Goal: Purchase product/service

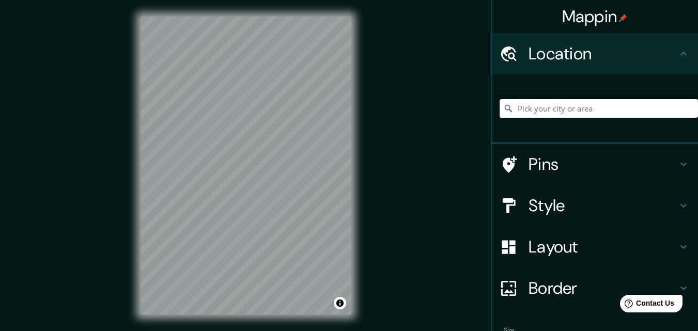
click at [549, 114] on input "Pick your city or area" at bounding box center [599, 108] width 198 height 19
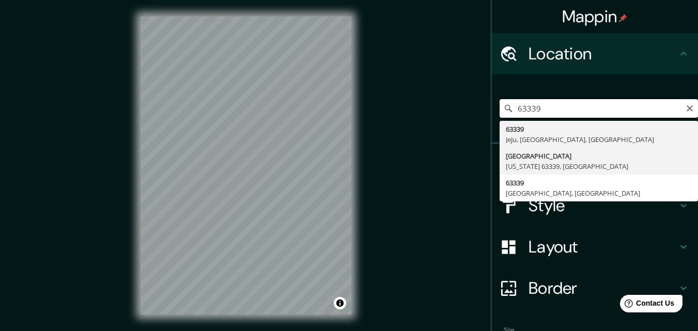
type input "[GEOGRAPHIC_DATA], [US_STATE][GEOGRAPHIC_DATA], [GEOGRAPHIC_DATA]"
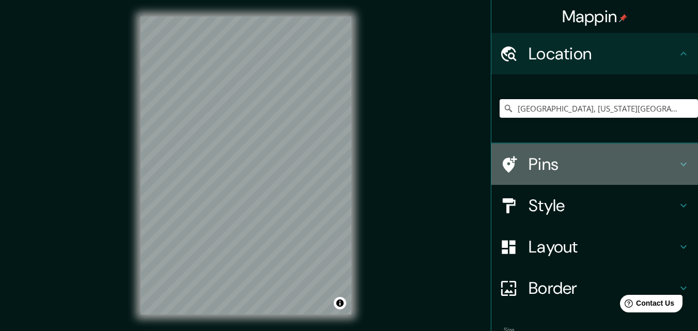
click at [680, 163] on icon at bounding box center [683, 165] width 6 height 4
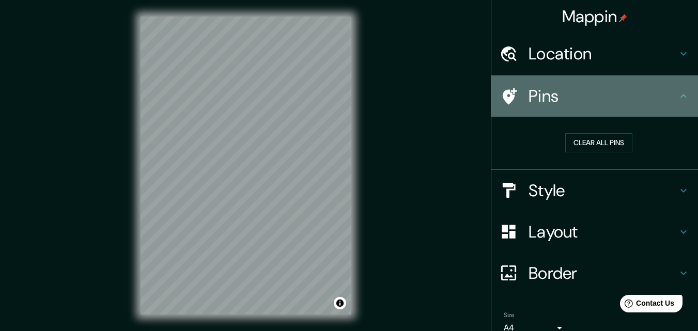
click at [677, 100] on icon at bounding box center [683, 96] width 12 height 12
click at [677, 99] on icon at bounding box center [683, 96] width 12 height 12
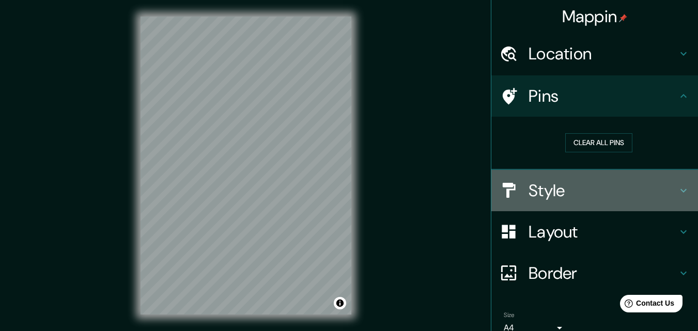
click at [677, 192] on icon at bounding box center [683, 190] width 12 height 12
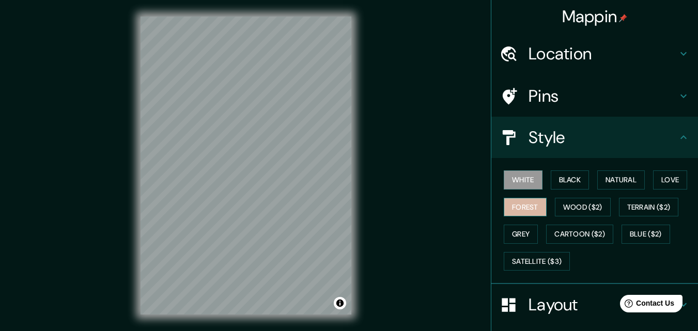
click at [509, 207] on button "Forest" at bounding box center [525, 207] width 43 height 19
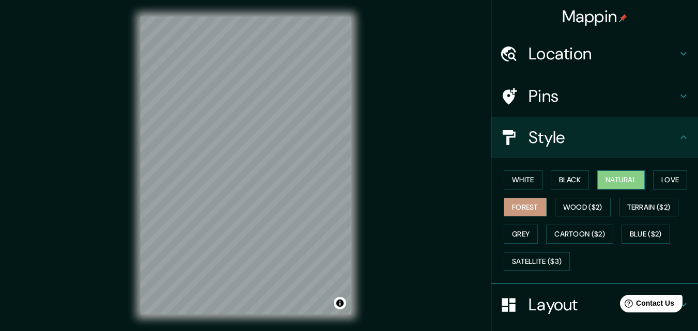
click at [612, 179] on button "Natural" at bounding box center [621, 179] width 48 height 19
click at [672, 176] on button "Love" at bounding box center [670, 179] width 34 height 19
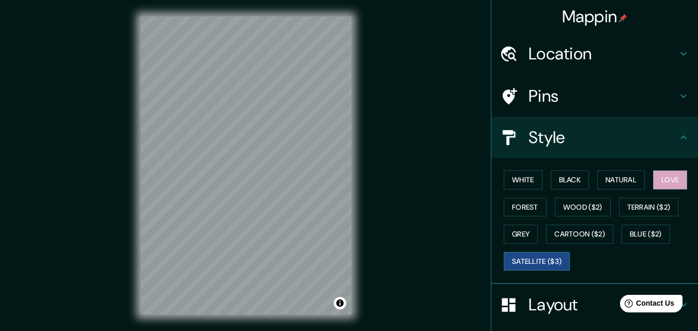
click at [529, 262] on button "Satellite ($3)" at bounding box center [537, 261] width 66 height 19
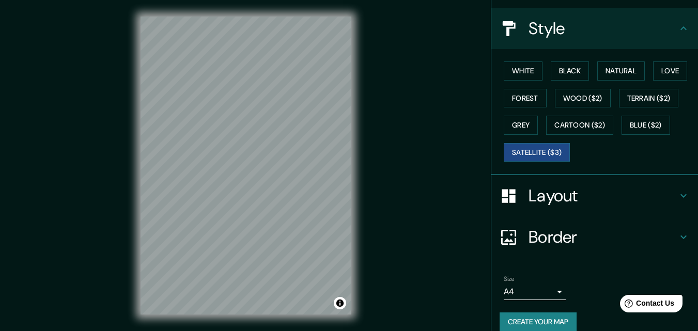
scroll to position [120, 0]
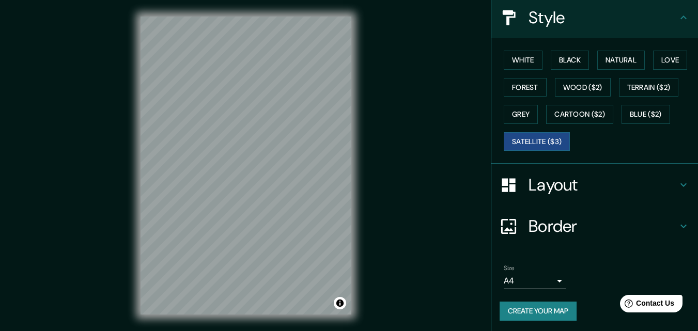
drag, startPoint x: 694, startPoint y: 220, endPoint x: 77, endPoint y: 11, distance: 650.5
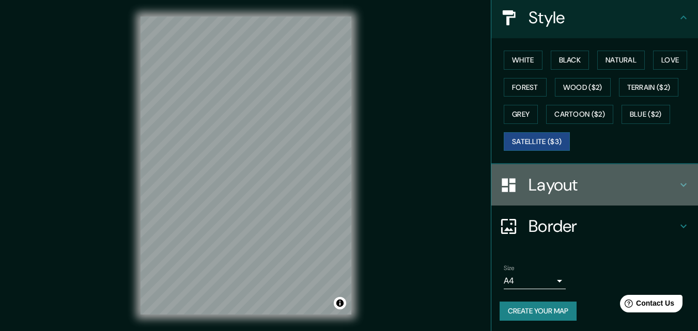
click at [553, 184] on h4 "Layout" at bounding box center [602, 185] width 149 height 21
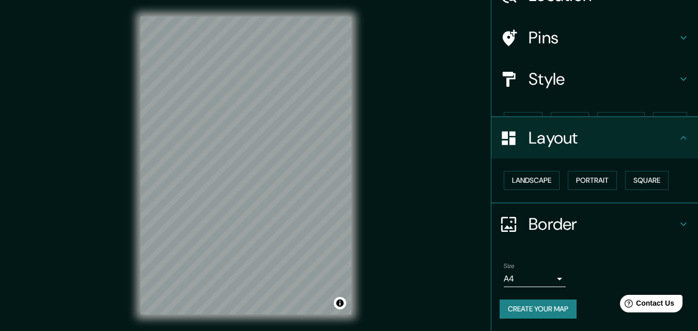
scroll to position [40, 0]
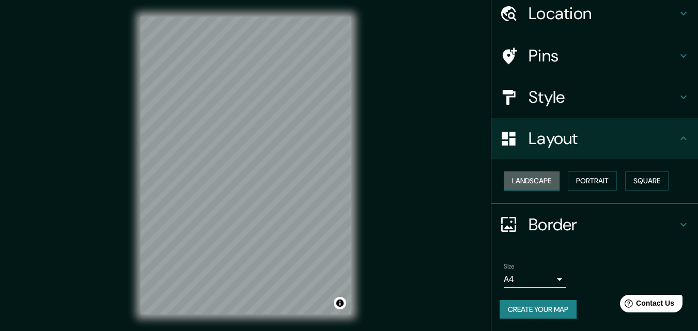
click at [527, 182] on button "Landscape" at bounding box center [532, 180] width 56 height 19
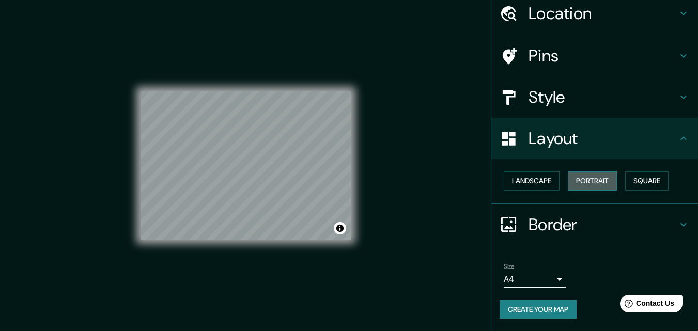
click at [592, 179] on button "Portrait" at bounding box center [592, 180] width 49 height 19
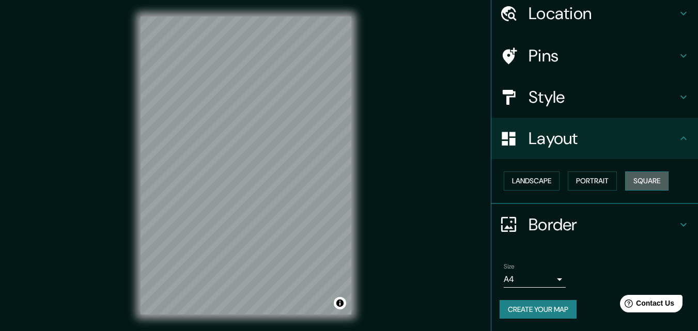
click at [652, 183] on button "Square" at bounding box center [646, 180] width 43 height 19
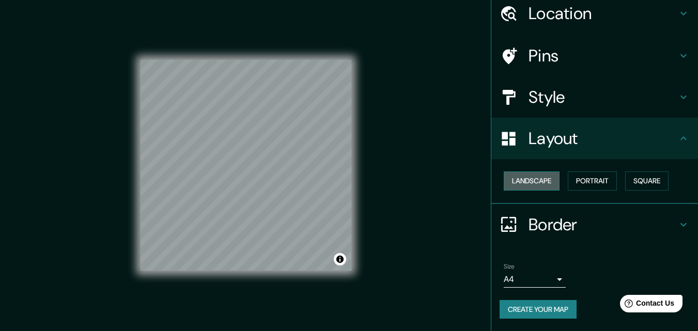
click at [532, 184] on button "Landscape" at bounding box center [532, 180] width 56 height 19
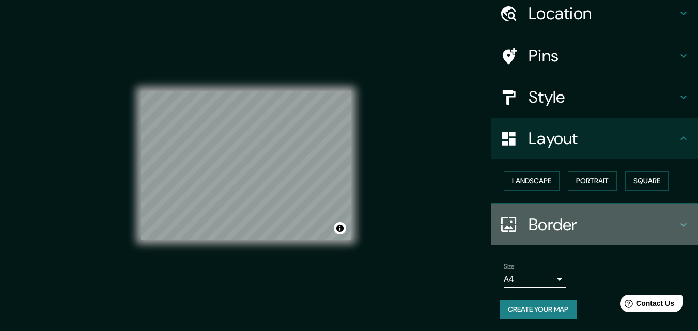
click at [680, 223] on icon at bounding box center [683, 225] width 6 height 4
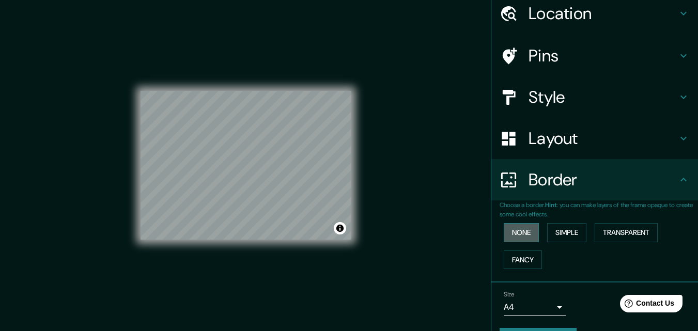
click at [521, 237] on button "None" at bounding box center [521, 232] width 35 height 19
click at [561, 235] on button "Simple" at bounding box center [566, 232] width 39 height 19
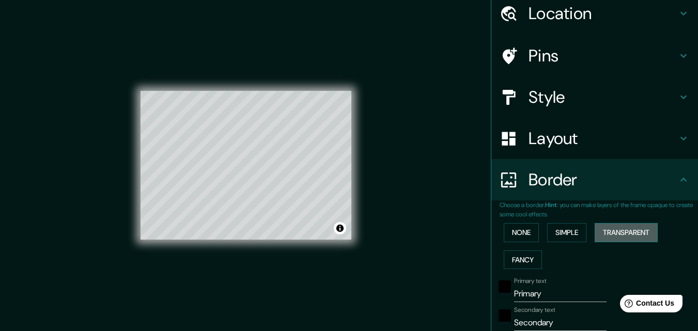
click at [595, 236] on button "Transparent" at bounding box center [626, 232] width 63 height 19
click at [558, 237] on button "Simple" at bounding box center [566, 232] width 39 height 19
click at [610, 234] on button "Transparent" at bounding box center [626, 232] width 63 height 19
click at [518, 262] on button "Fancy" at bounding box center [523, 260] width 38 height 19
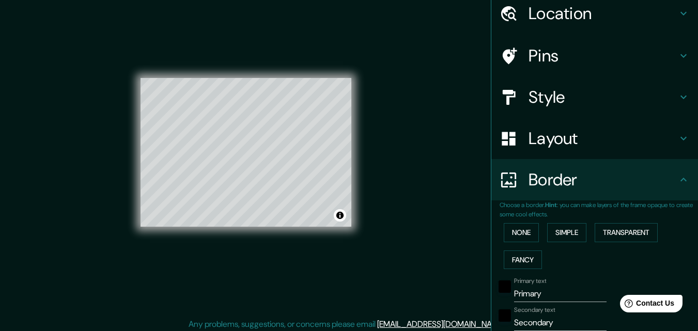
scroll to position [17, 0]
